Goal: Information Seeking & Learning: Learn about a topic

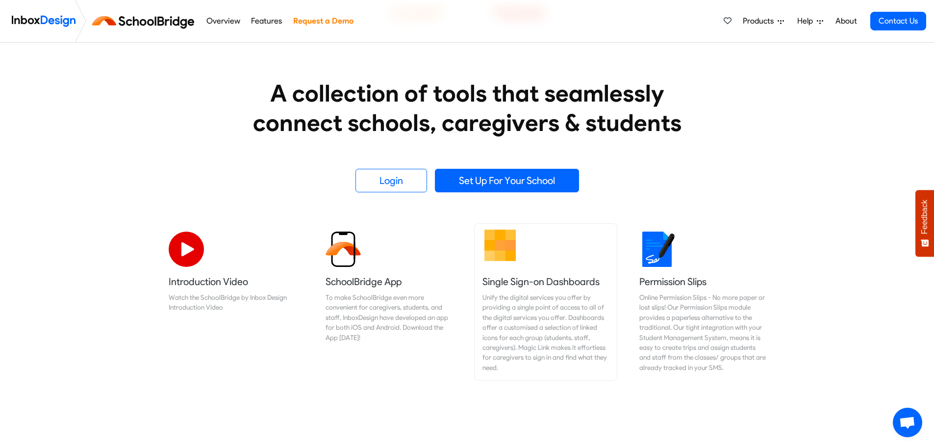
scroll to position [98, 0]
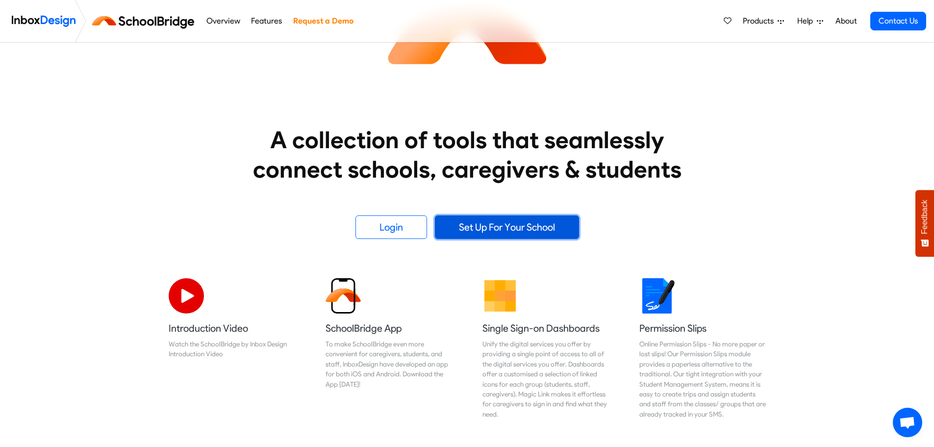
click at [505, 227] on link "Set Up For Your School" at bounding box center [507, 227] width 144 height 24
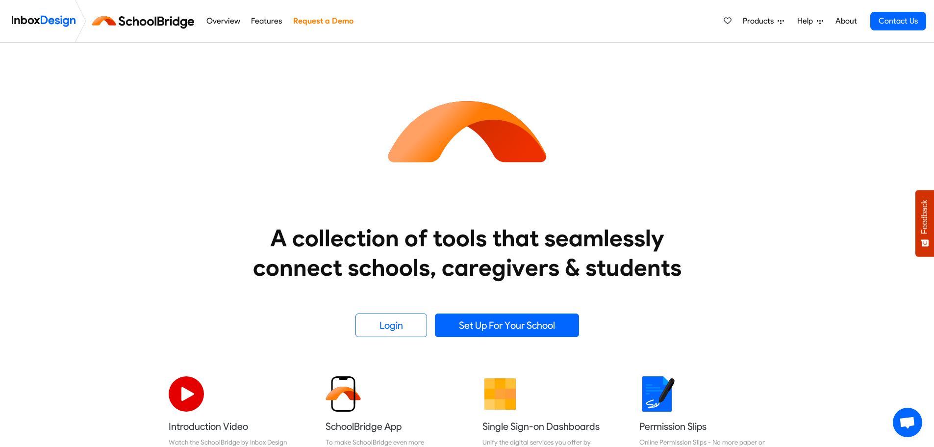
click at [264, 19] on link "Features" at bounding box center [267, 21] width 36 height 20
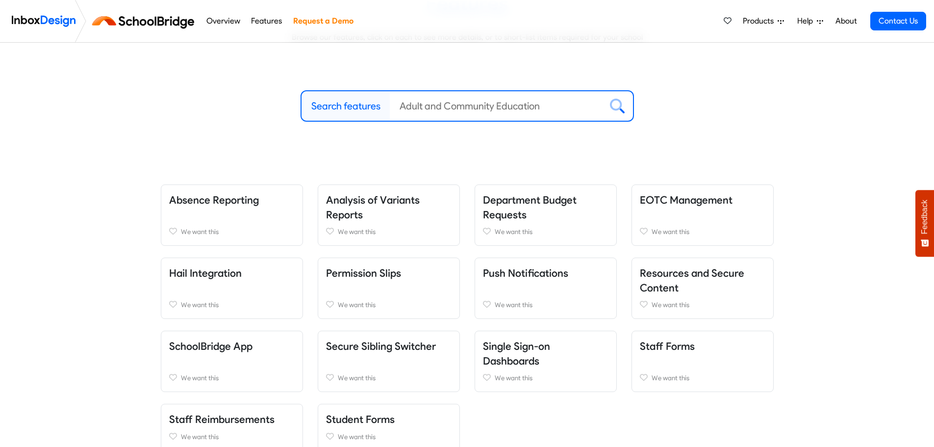
scroll to position [147, 0]
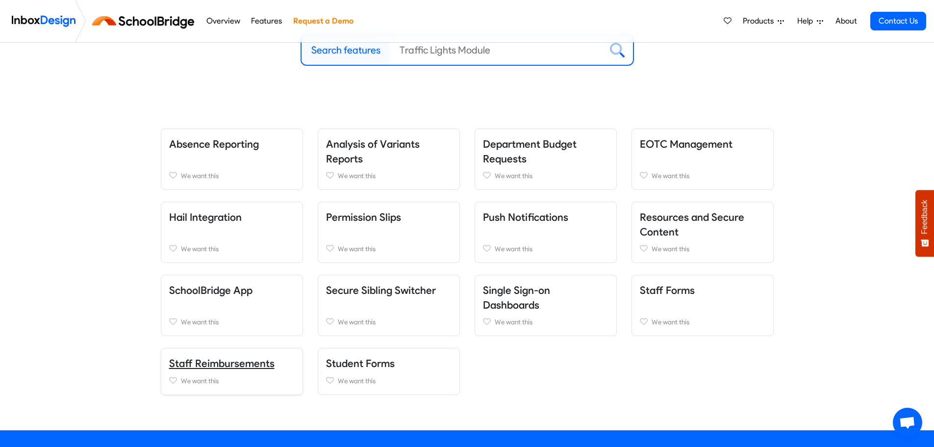
click at [223, 362] on link "Staff Reimbursements" at bounding box center [221, 363] width 105 height 12
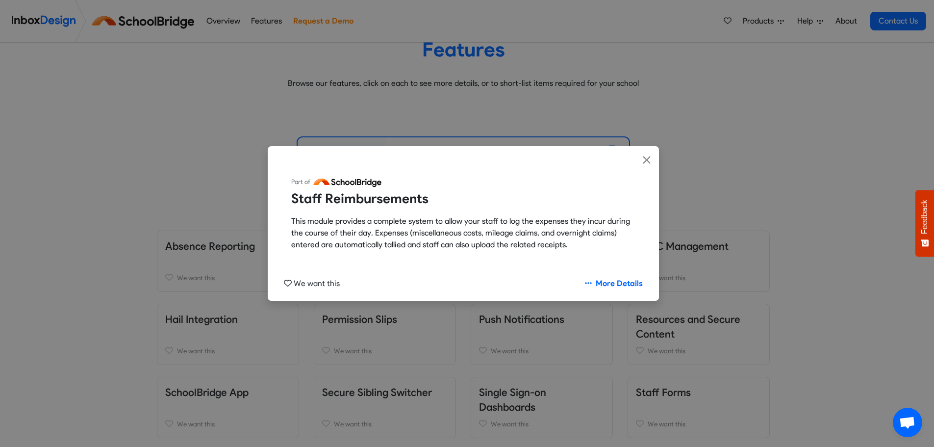
scroll to position [45, 0]
click at [615, 282] on link "More Details" at bounding box center [614, 283] width 75 height 19
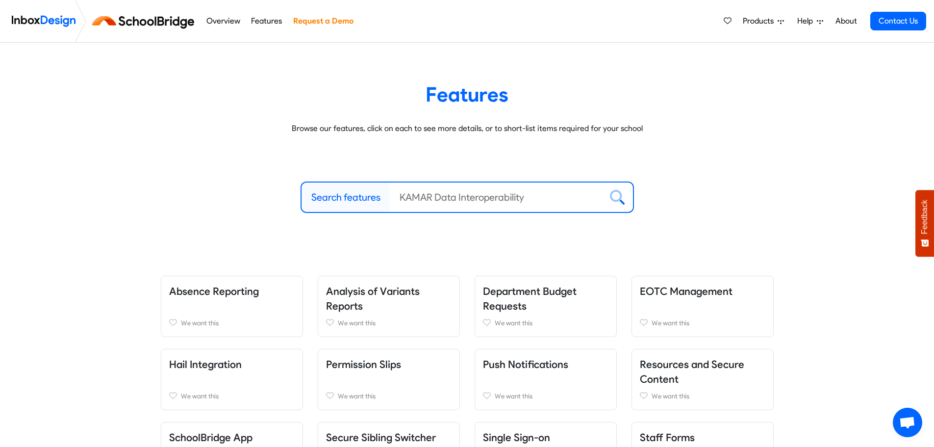
click at [227, 18] on link "Overview" at bounding box center [222, 21] width 39 height 20
